Goal: Task Accomplishment & Management: Complete application form

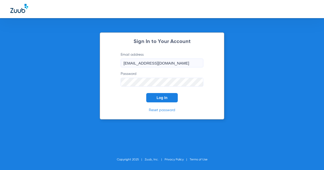
click at [160, 95] on button "Log In" at bounding box center [162, 97] width 32 height 9
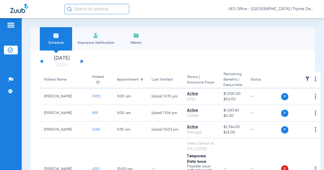
click at [92, 38] on li "Insurance Verification" at bounding box center [96, 38] width 48 height 23
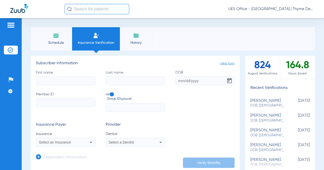
click at [78, 82] on input "First name" at bounding box center [66, 80] width 60 height 9
type input "vi"
type input "[PERSON_NAME]"
type input "[DATE]"
click at [67, 103] on input "Member ID" at bounding box center [66, 102] width 60 height 9
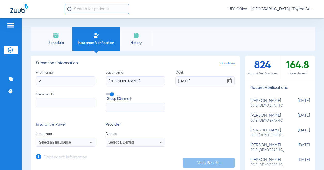
paste input "126096839901"
type input "126096839901"
click at [110, 95] on span at bounding box center [110, 94] width 8 height 2
click at [107, 92] on input "Group ID (optional)" at bounding box center [107, 92] width 0 height 0
click at [53, 142] on span "Select an Insurance" at bounding box center [55, 142] width 32 height 4
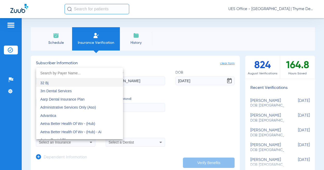
click at [56, 73] on input "dropdown search" at bounding box center [79, 73] width 87 height 11
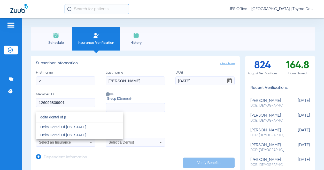
type input "delta dental of p"
drag, startPoint x: 76, startPoint y: 127, endPoint x: 112, endPoint y: 137, distance: 38.1
click at [76, 127] on span "Delta Dental Of [US_STATE]" at bounding box center [63, 127] width 46 height 4
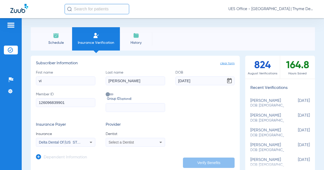
click at [143, 144] on div "Select a Dentist" at bounding box center [130, 142] width 43 height 4
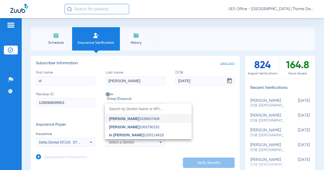
click at [137, 133] on span "In [PERSON_NAME] 1205114618" at bounding box center [136, 135] width 55 height 4
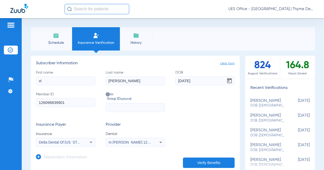
click at [205, 163] on button "Verify Benefits" at bounding box center [209, 162] width 52 height 10
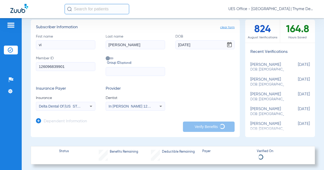
scroll to position [52, 0]
